Goal: Complete application form: Complete application form

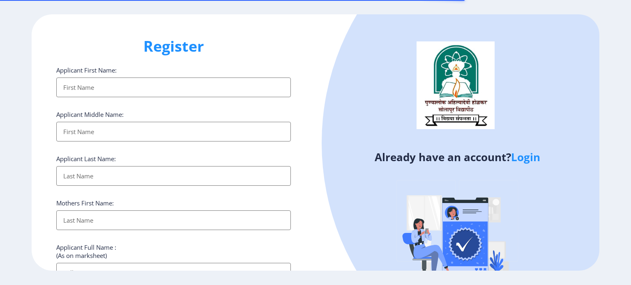
select select
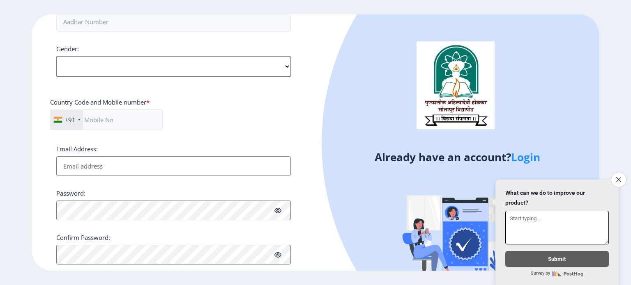
scroll to position [313, 0]
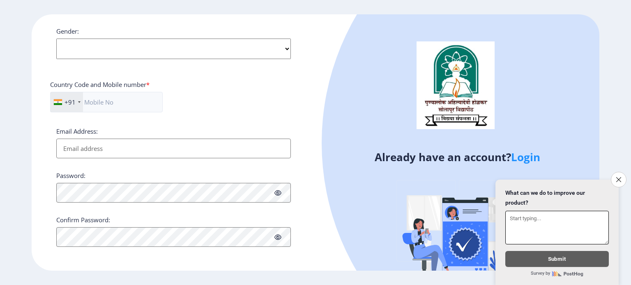
click at [516, 220] on textarea at bounding box center [556, 228] width 103 height 34
click at [512, 217] on textarea at bounding box center [556, 228] width 103 height 34
click at [618, 171] on button "Close survey" at bounding box center [618, 179] width 17 height 17
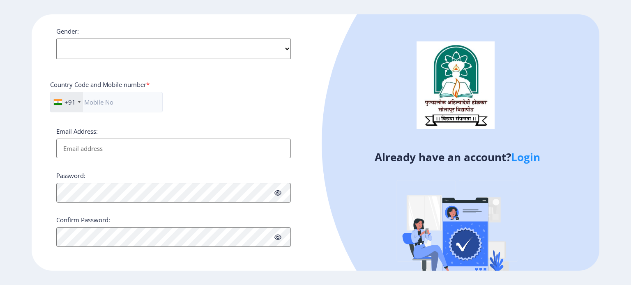
scroll to position [0, 0]
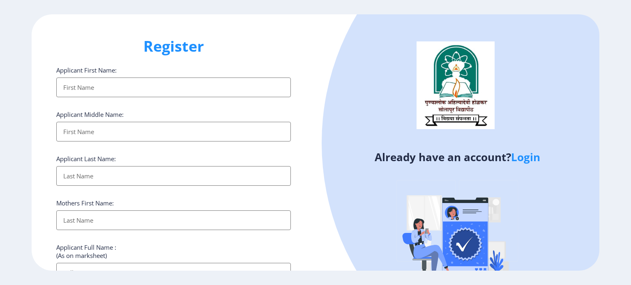
click at [97, 89] on input "Applicant First Name:" at bounding box center [173, 88] width 234 height 20
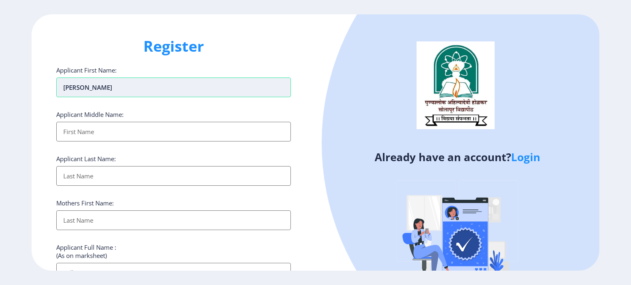
type input "[PERSON_NAME]"
click at [73, 129] on input "Applicant First Name:" at bounding box center [173, 132] width 234 height 20
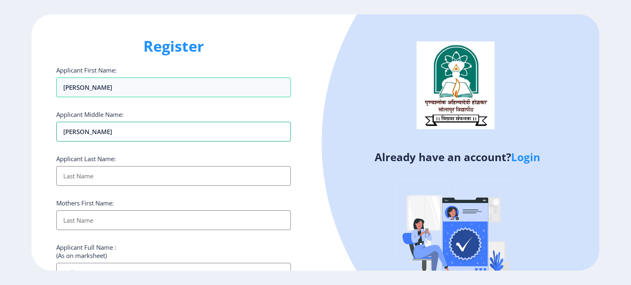
type input "[PERSON_NAME]"
click at [73, 167] on input "Applicant First Name:" at bounding box center [173, 176] width 234 height 20
type input "Masale"
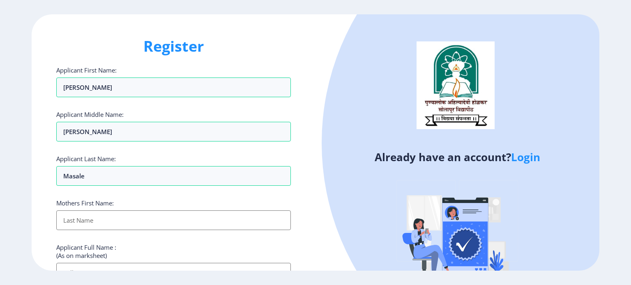
click at [74, 224] on input "Applicant First Name:" at bounding box center [173, 221] width 234 height 20
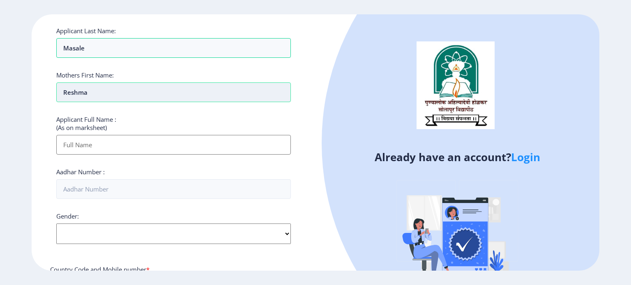
scroll to position [129, 0]
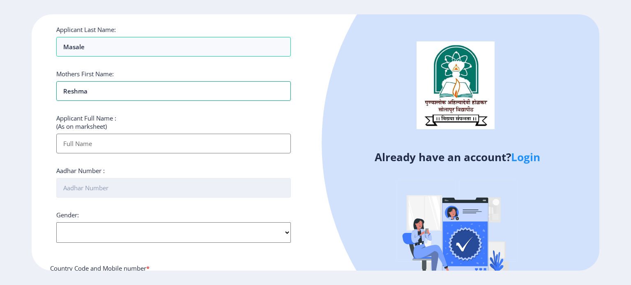
type input "Reshma"
click at [92, 183] on input "Aadhar Number :" at bounding box center [173, 188] width 234 height 20
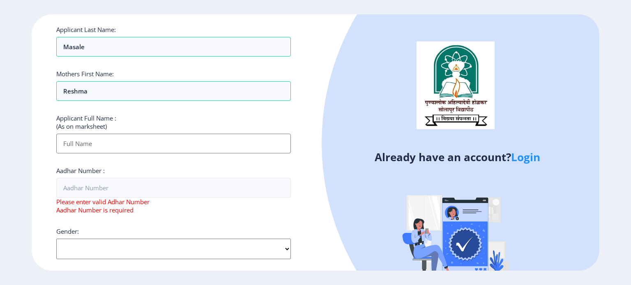
click at [103, 140] on input "Applicant First Name:" at bounding box center [173, 144] width 234 height 20
click at [105, 139] on input "Applicant First Name:" at bounding box center [173, 144] width 234 height 20
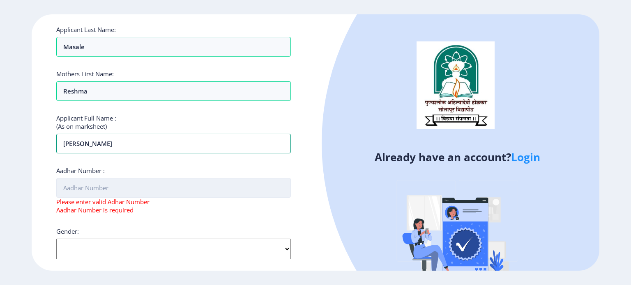
type input "[PERSON_NAME]"
click at [77, 185] on input "Aadhar Number :" at bounding box center [173, 188] width 234 height 20
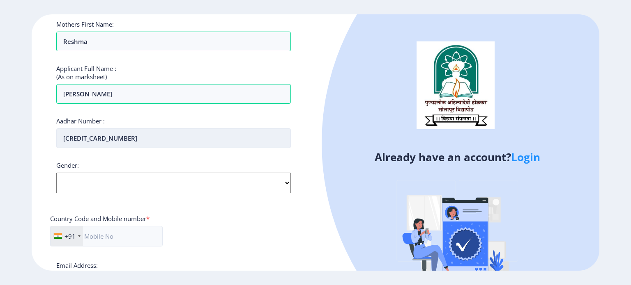
scroll to position [180, 0]
type input "[CREDIT_CARD_NUMBER]"
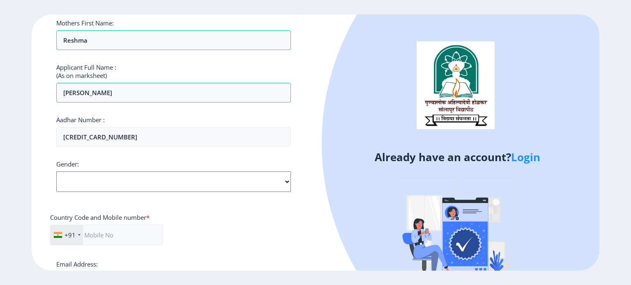
click at [77, 185] on select "Select Gender [DEMOGRAPHIC_DATA] [DEMOGRAPHIC_DATA] Other" at bounding box center [173, 182] width 234 height 21
select select "[DEMOGRAPHIC_DATA]"
click at [56, 172] on select "Select Gender [DEMOGRAPHIC_DATA] [DEMOGRAPHIC_DATA] Other" at bounding box center [173, 182] width 234 height 21
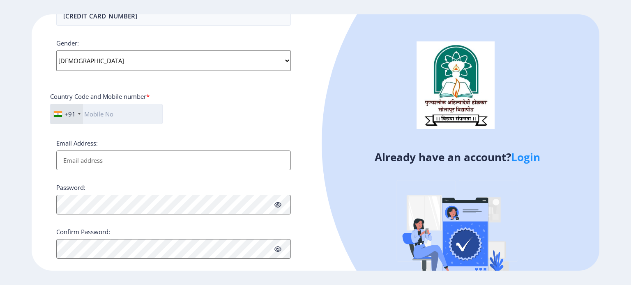
scroll to position [313, 0]
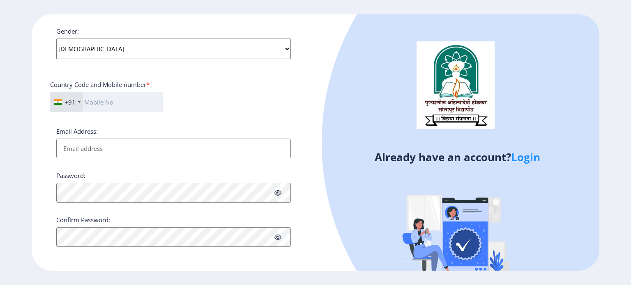
click at [109, 102] on input "text" at bounding box center [106, 102] width 112 height 21
type input "7972441281"
click at [104, 149] on input "Email Address:" at bounding box center [173, 149] width 234 height 20
type input "M"
type input "[EMAIL_ADDRESS][DOMAIN_NAME]"
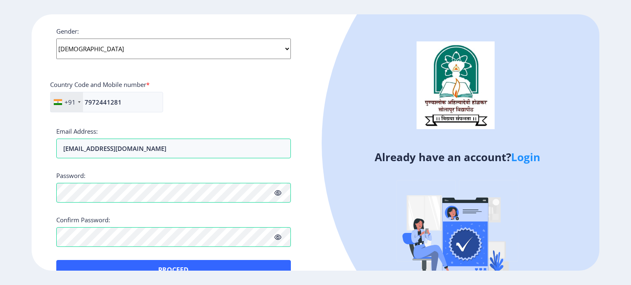
click at [280, 239] on span at bounding box center [277, 237] width 7 height 8
click at [277, 195] on span at bounding box center [277, 193] width 7 height 8
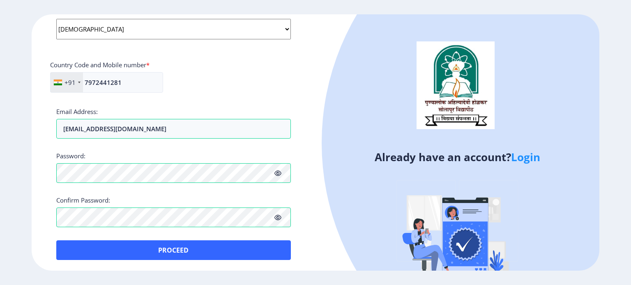
click at [280, 170] on icon at bounding box center [277, 173] width 7 height 6
click at [278, 172] on icon at bounding box center [277, 173] width 7 height 6
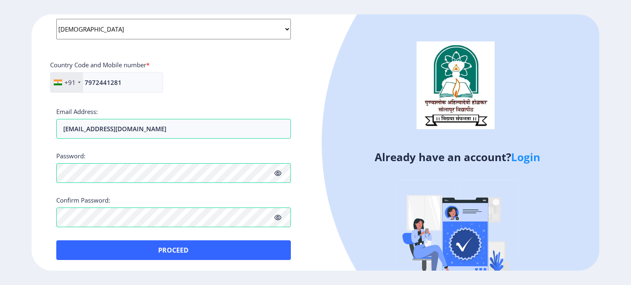
click at [278, 172] on icon at bounding box center [277, 173] width 7 height 6
click at [278, 219] on icon at bounding box center [277, 218] width 7 height 6
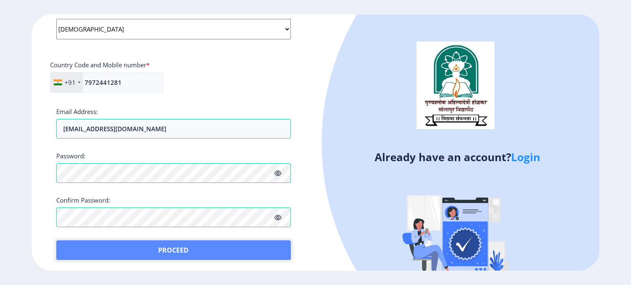
click at [252, 257] on button "Proceed" at bounding box center [173, 251] width 234 height 20
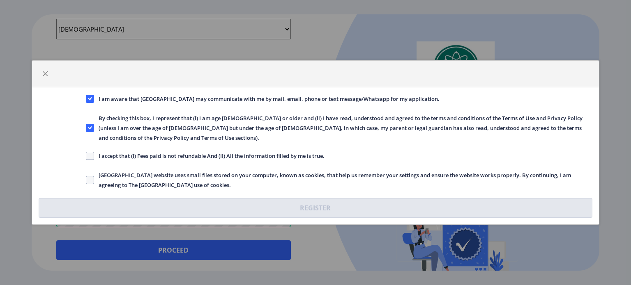
click at [94, 153] on span "I accept that (I) Fees paid is not refundable And (II) All the information fill…" at bounding box center [209, 156] width 230 height 10
click at [86, 156] on input "I accept that (I) Fees paid is not refundable And (II) All the information fill…" at bounding box center [86, 156] width 0 height 0
checkbox input "true"
click at [92, 179] on label "[GEOGRAPHIC_DATA] website uses small files stored on your computer, known as co…" at bounding box center [339, 180] width 507 height 20
click at [86, 180] on input "[GEOGRAPHIC_DATA] website uses small files stored on your computer, known as co…" at bounding box center [86, 180] width 0 height 0
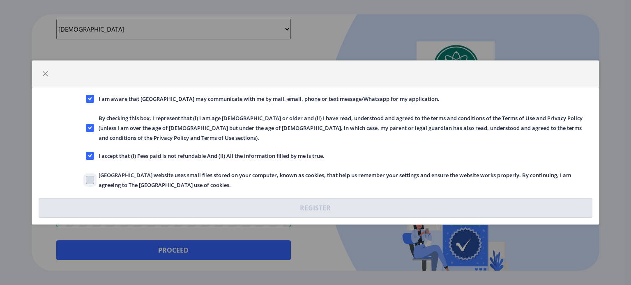
checkbox input "true"
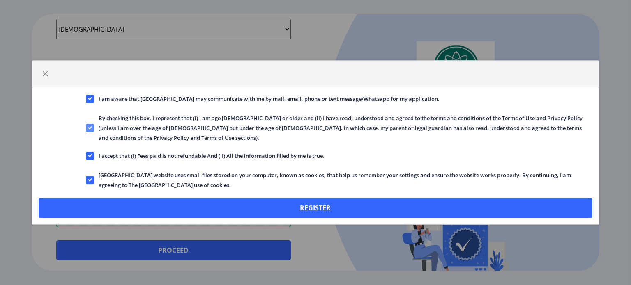
click at [87, 126] on span at bounding box center [90, 128] width 8 height 8
click at [86, 128] on input "By checking this box, I represent that (i) I am age [DEMOGRAPHIC_DATA] or older…" at bounding box center [86, 128] width 0 height 0
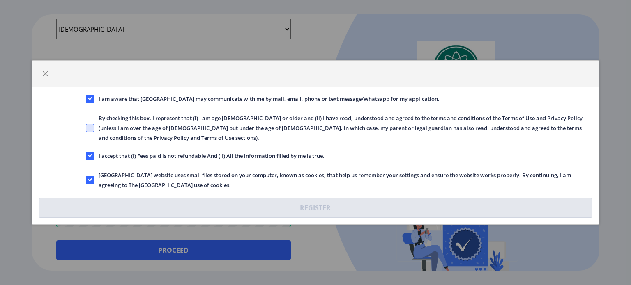
click at [87, 126] on span at bounding box center [90, 128] width 8 height 8
click at [86, 128] on input "By checking this box, I represent that (i) I am age [DEMOGRAPHIC_DATA] or older…" at bounding box center [86, 128] width 0 height 0
checkbox input "true"
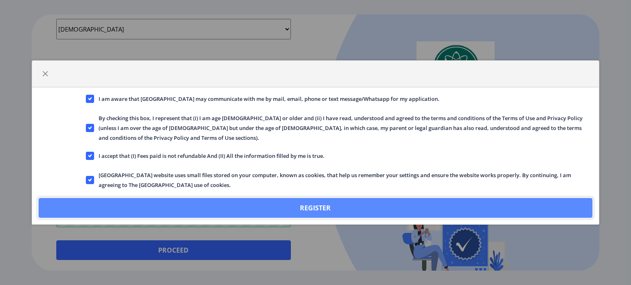
click at [137, 198] on button "Register" at bounding box center [315, 208] width 553 height 20
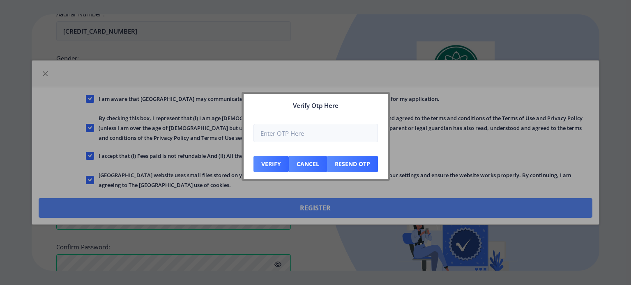
scroll to position [379, 0]
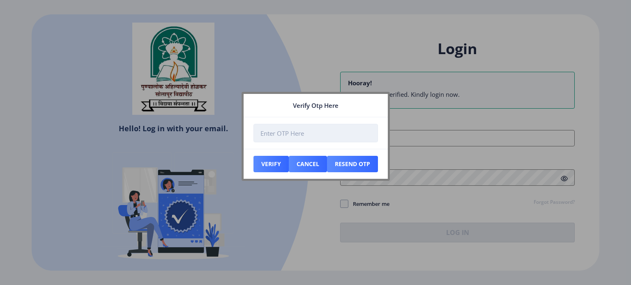
click at [319, 138] on input "number" at bounding box center [315, 133] width 124 height 18
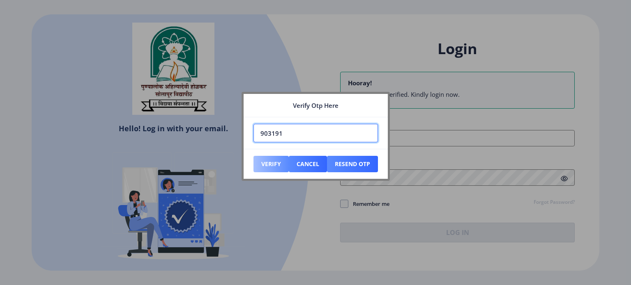
type input "903191"
click at [264, 165] on button "Verify" at bounding box center [270, 164] width 35 height 16
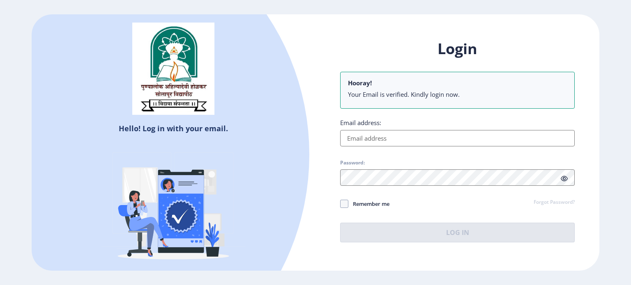
click at [360, 140] on input "Email address:" at bounding box center [457, 138] width 234 height 16
type input "[EMAIL_ADDRESS][DOMAIN_NAME]"
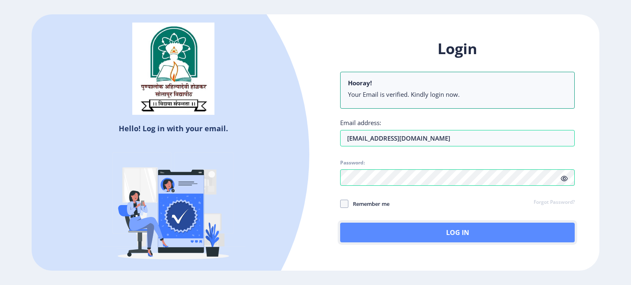
click at [371, 228] on button "Log In" at bounding box center [457, 233] width 234 height 20
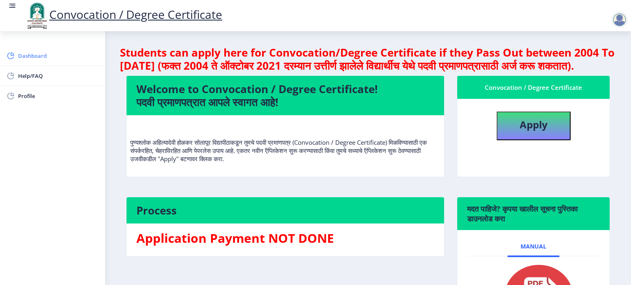
click at [45, 55] on span "Dashboard" at bounding box center [58, 56] width 80 height 10
click at [533, 140] on button "Apply" at bounding box center [533, 126] width 74 height 29
select select
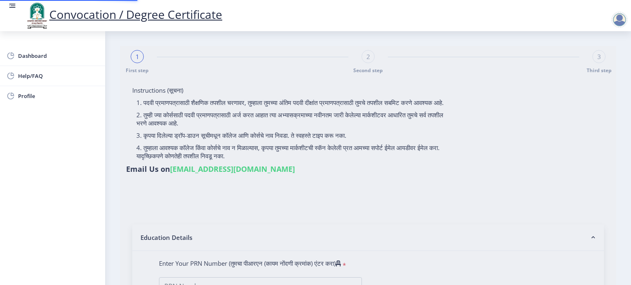
type input "[PERSON_NAME]"
type input "Reshma"
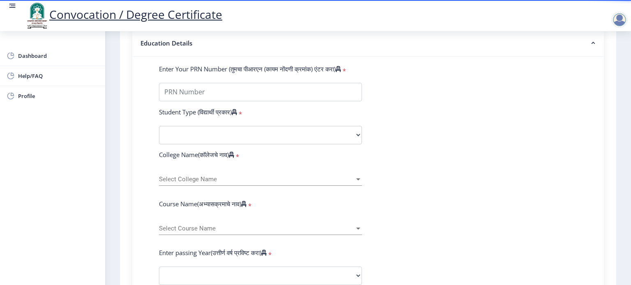
scroll to position [53, 0]
